Goal: Information Seeking & Learning: Learn about a topic

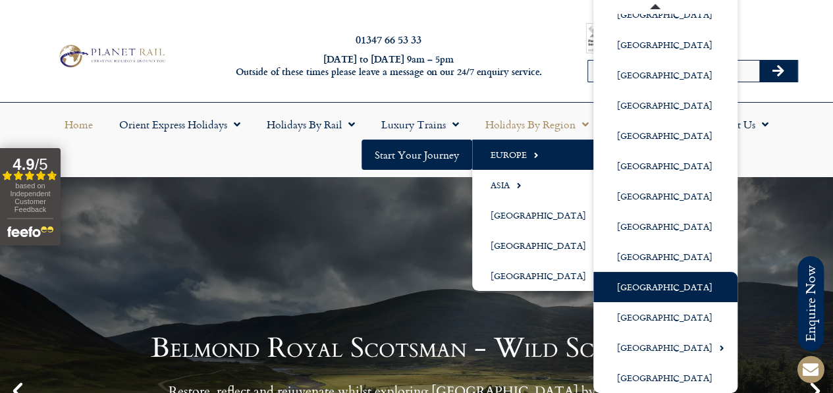
click at [643, 287] on link "[GEOGRAPHIC_DATA]" at bounding box center [666, 287] width 144 height 30
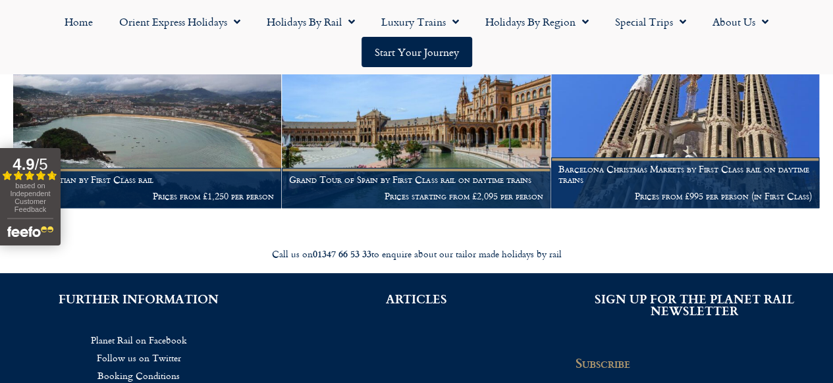
scroll to position [673, 0]
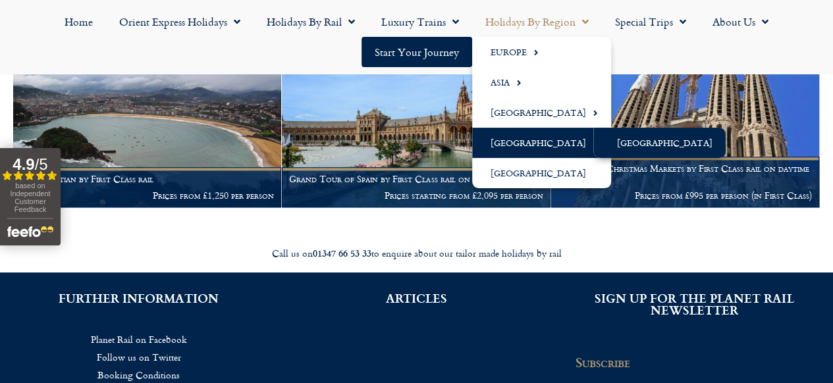
click at [643, 143] on link "[GEOGRAPHIC_DATA]" at bounding box center [660, 143] width 132 height 30
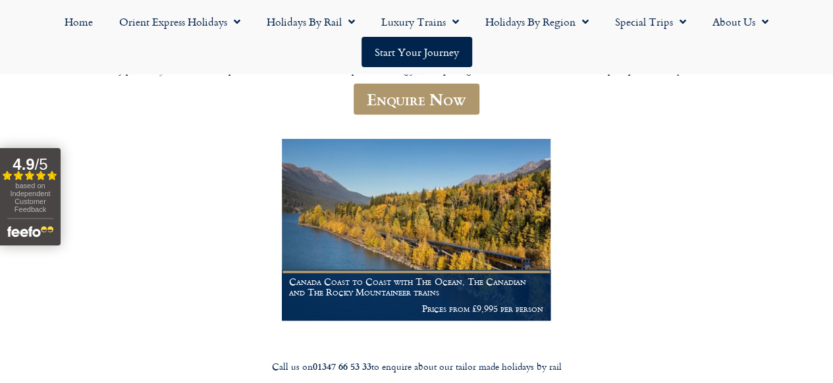
scroll to position [335, 0]
